Goal: Check status

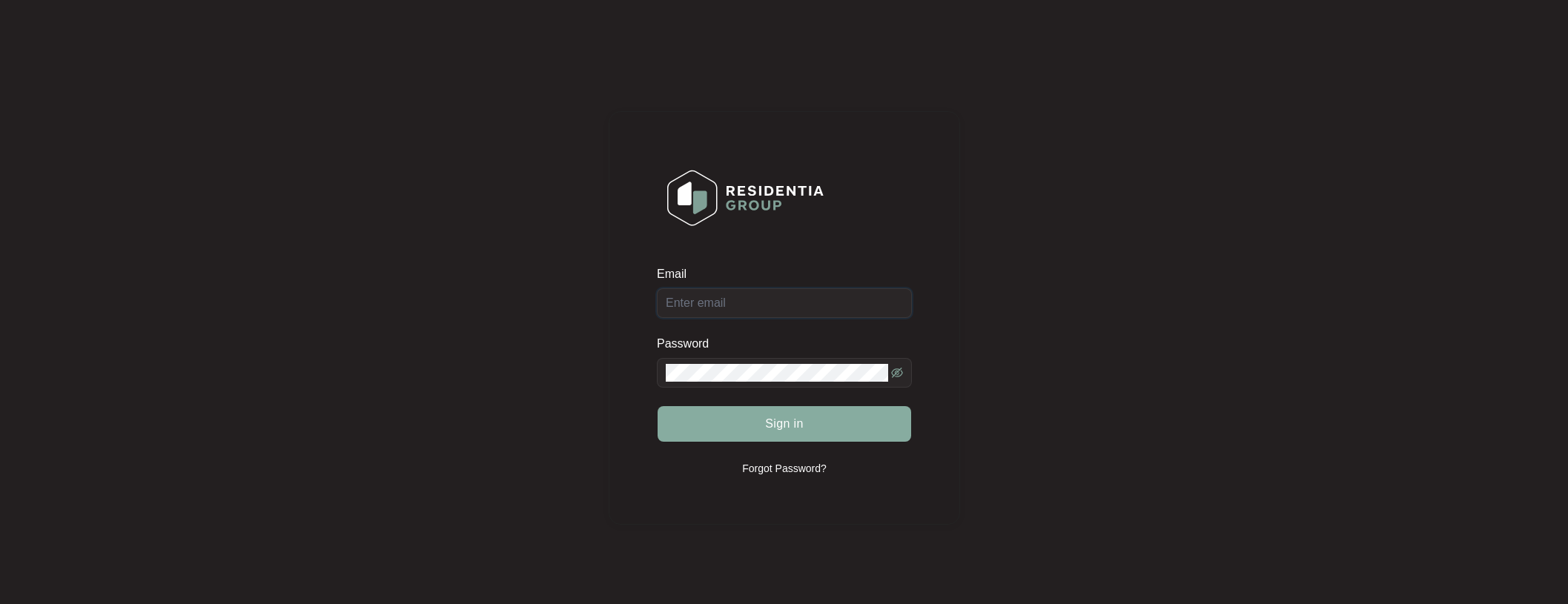
type input "[EMAIL_ADDRESS][DOMAIN_NAME]"
click at [785, 429] on span "Sign in" at bounding box center [784, 424] width 38 height 18
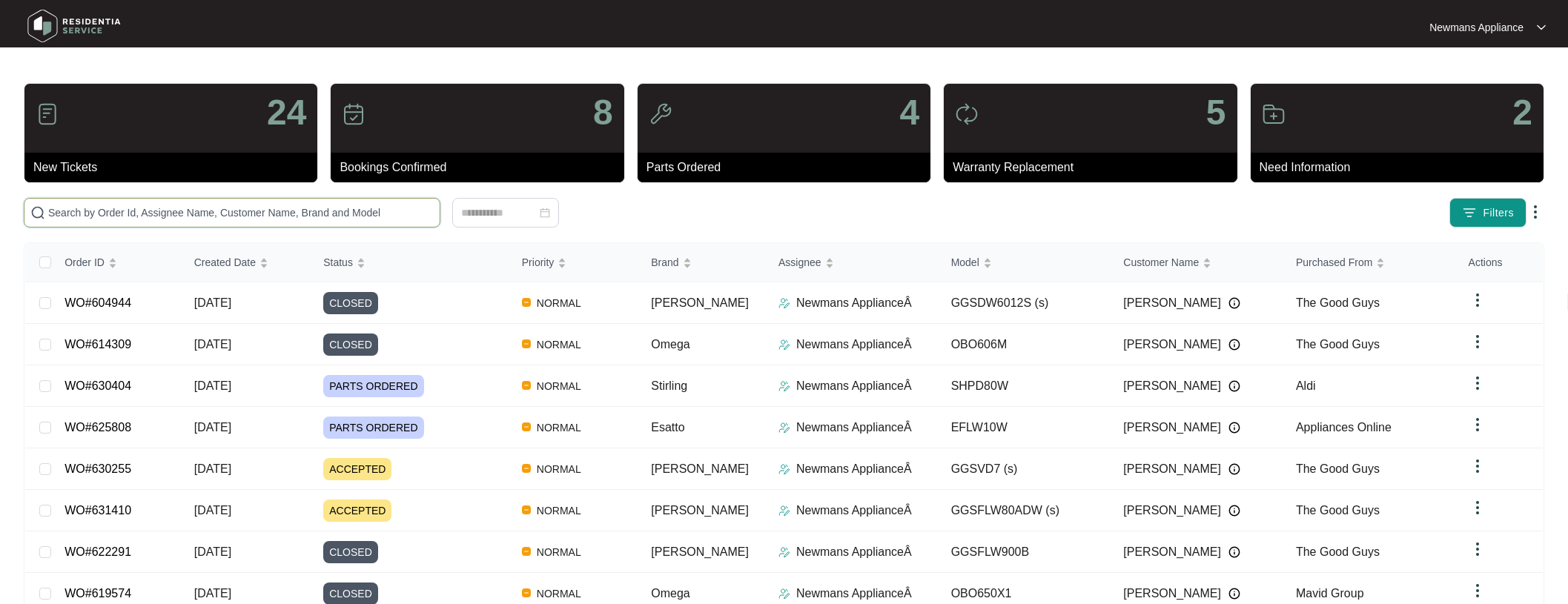
click at [178, 215] on input "text" at bounding box center [240, 212] width 385 height 16
paste input "631410"
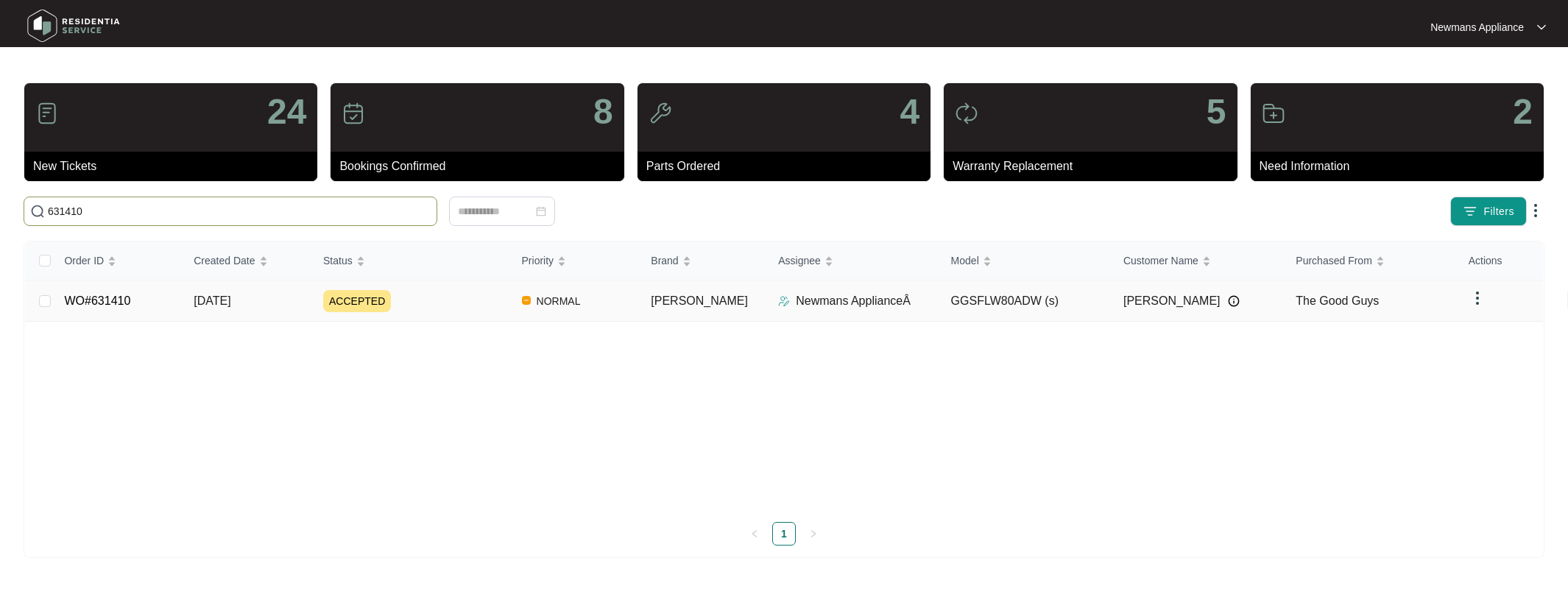
type input "631410"
click at [227, 302] on span "[DATE]" at bounding box center [212, 300] width 37 height 12
